Goal: Task Accomplishment & Management: Manage account settings

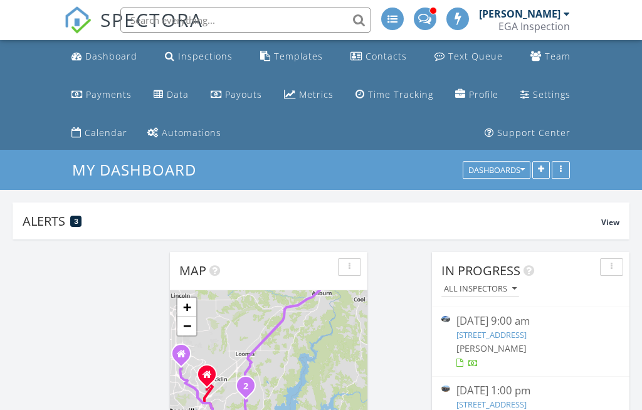
scroll to position [1, 0]
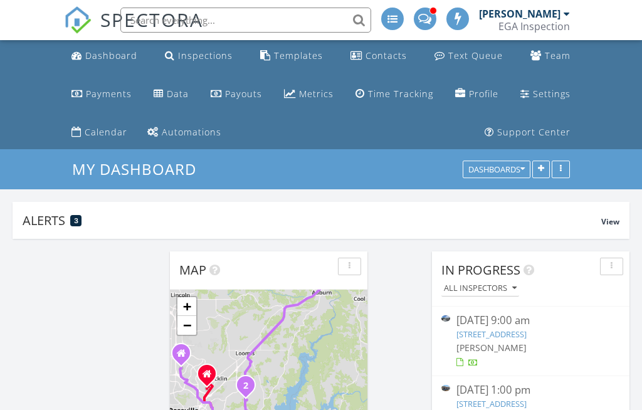
click at [109, 41] on link "SPECTORA" at bounding box center [133, 30] width 139 height 26
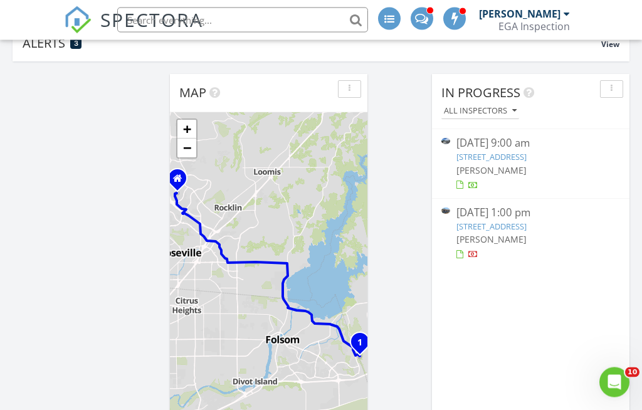
scroll to position [179, 0]
click at [484, 232] on div "7050 Via Barlogio, El Dorado Hills, CA 95762" at bounding box center [530, 226] width 149 height 12
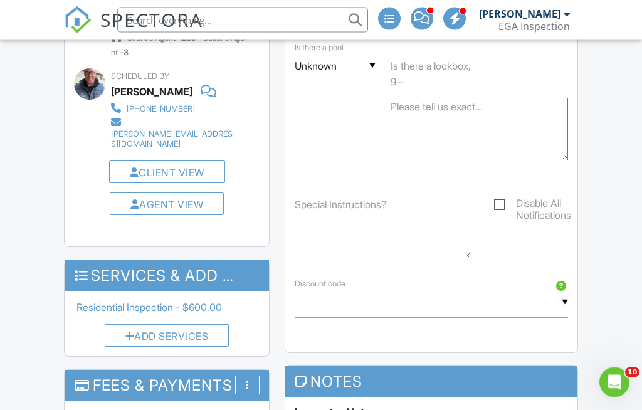
scroll to position [1036, 0]
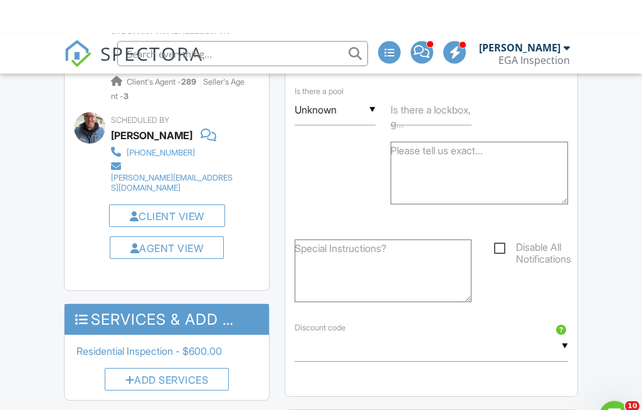
click at [251, 386] on div "More" at bounding box center [247, 395] width 24 height 19
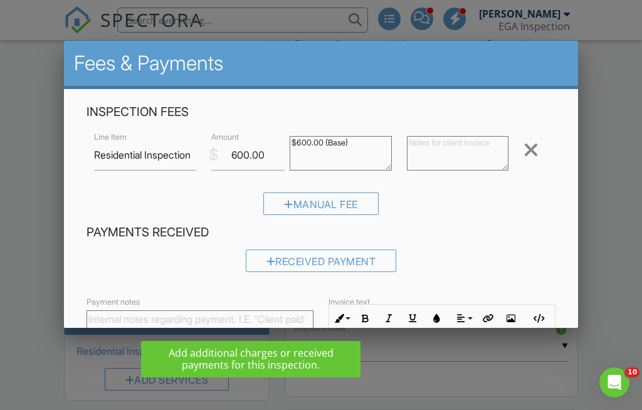
click at [2, 394] on div at bounding box center [321, 193] width 642 height 513
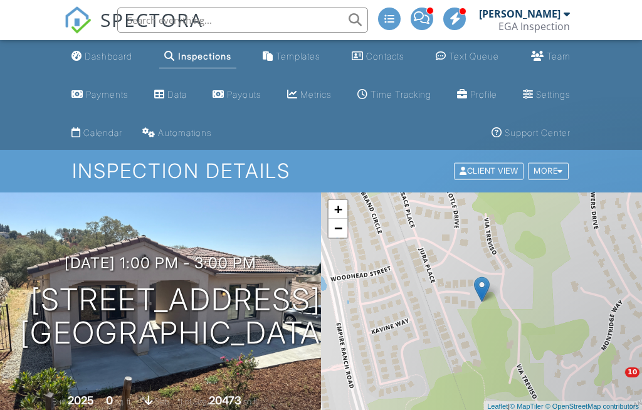
click at [105, 61] on div "Dashboard" at bounding box center [109, 56] width 48 height 11
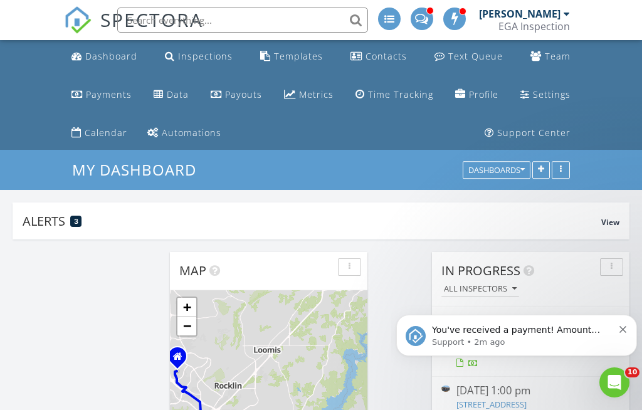
click at [620, 337] on div "You've received a payment! Amount $600.00 Fee $0.00 Net $600.00 Transaction # I…" at bounding box center [516, 335] width 222 height 25
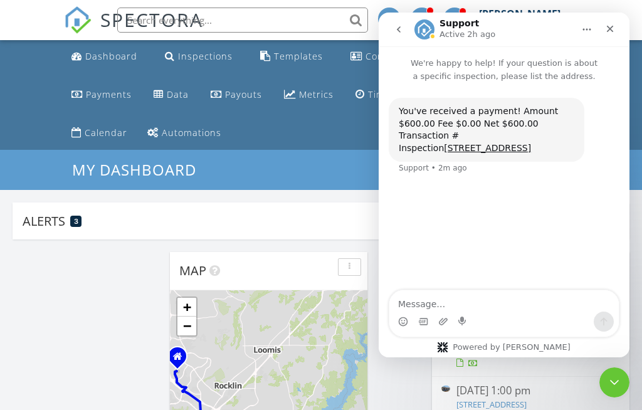
click at [619, 388] on icon "Close Intercom Messenger" at bounding box center [614, 382] width 15 height 15
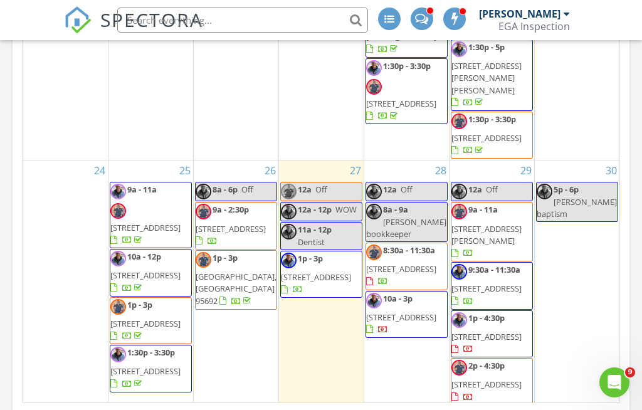
scroll to position [744, 0]
